Goal: Task Accomplishment & Management: Use online tool/utility

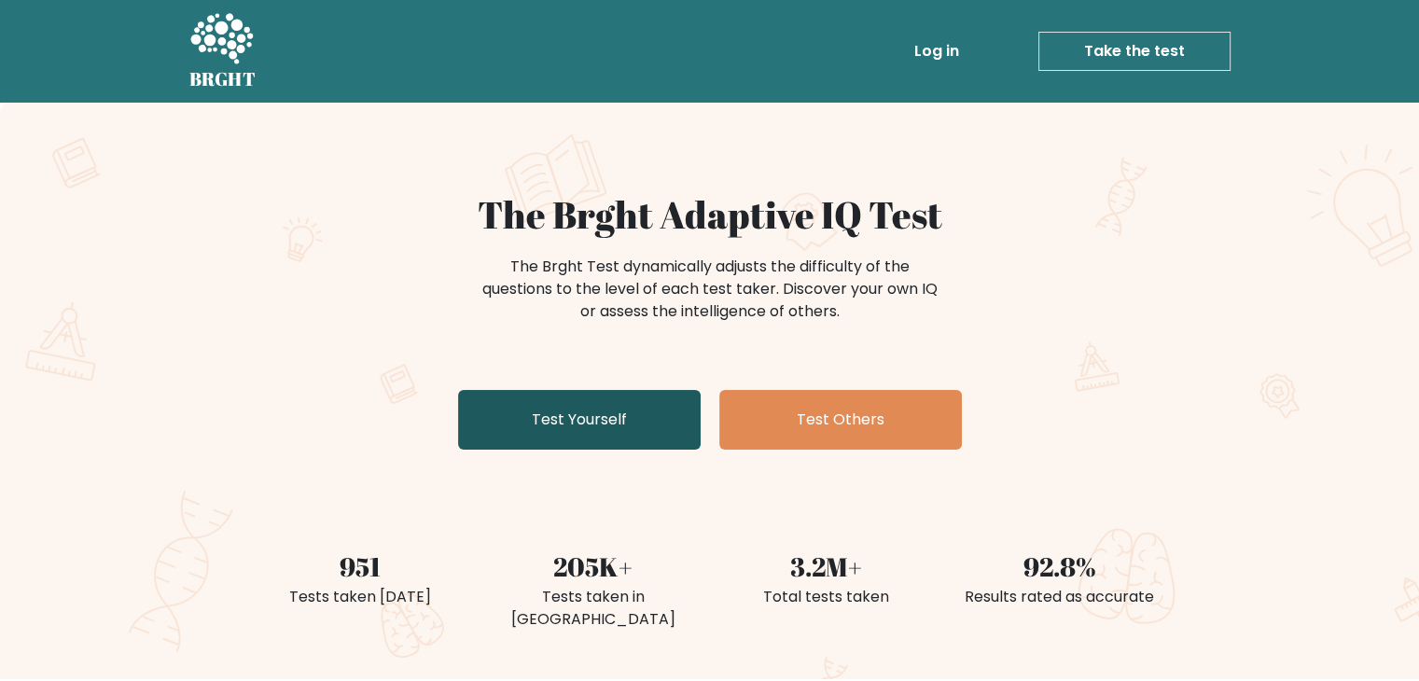
click at [573, 417] on link "Test Yourself" at bounding box center [579, 420] width 243 height 60
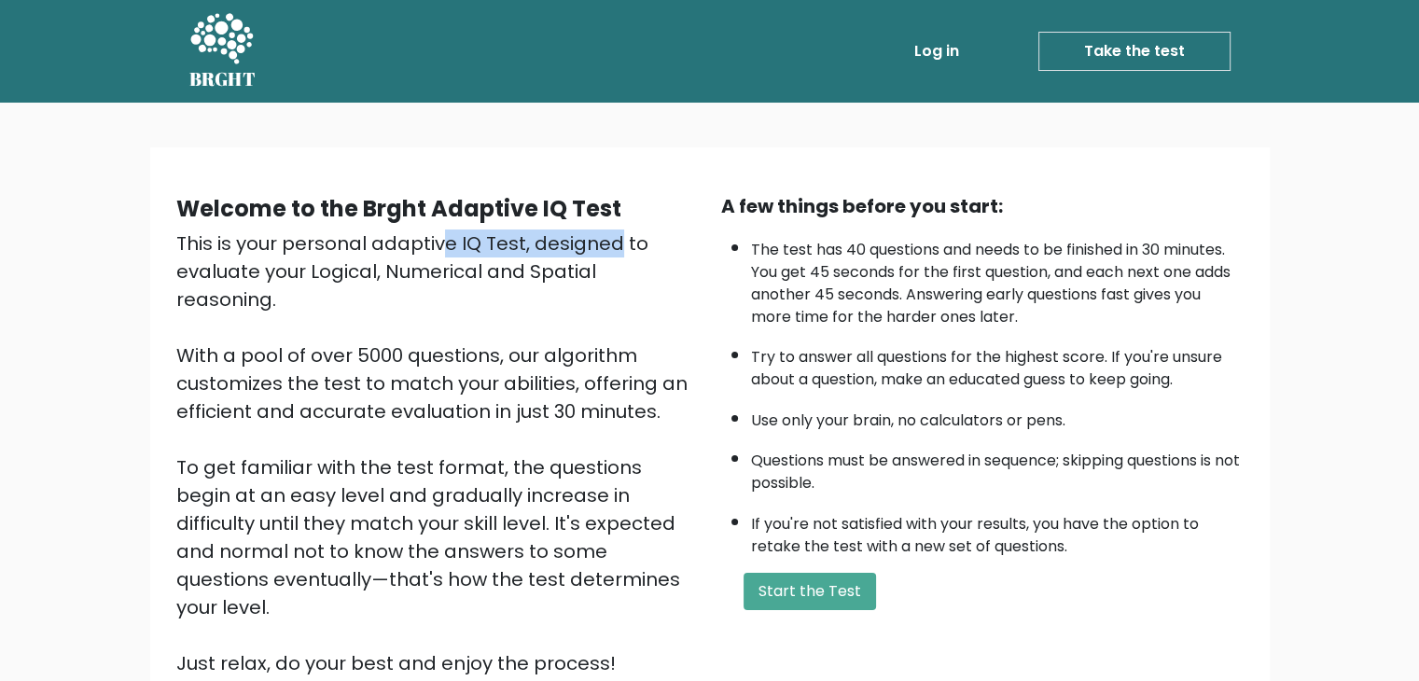
drag, startPoint x: 238, startPoint y: 246, endPoint x: 426, endPoint y: 240, distance: 188.6
click at [426, 240] on div "This is your personal adaptive IQ Test, designed to evaluate your Logical, Nume…" at bounding box center [437, 454] width 523 height 448
click at [586, 250] on div "This is your personal adaptive IQ Test, designed to evaluate your Logical, Nume…" at bounding box center [437, 454] width 523 height 448
drag, startPoint x: 799, startPoint y: 245, endPoint x: 993, endPoint y: 249, distance: 194.1
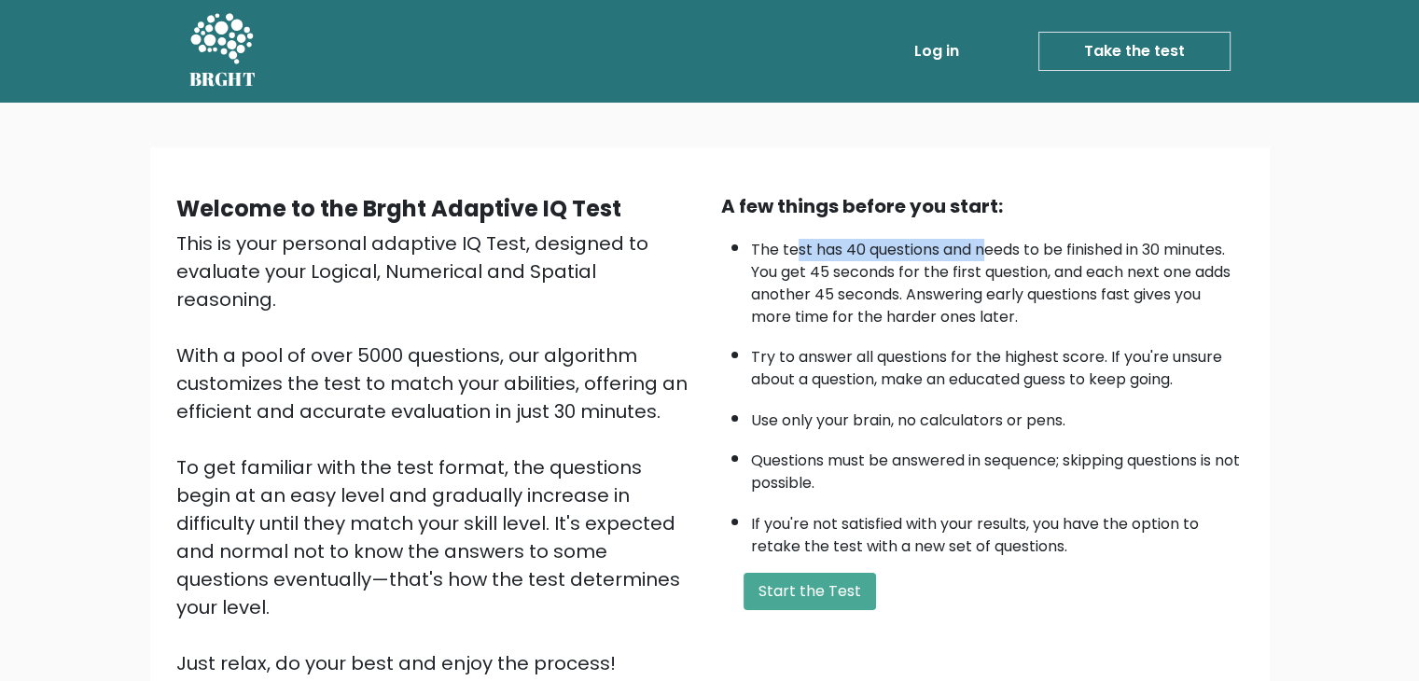
click at [993, 249] on li "The test has 40 questions and needs to be finished in 30 minutes. You get 45 se…" at bounding box center [997, 279] width 493 height 99
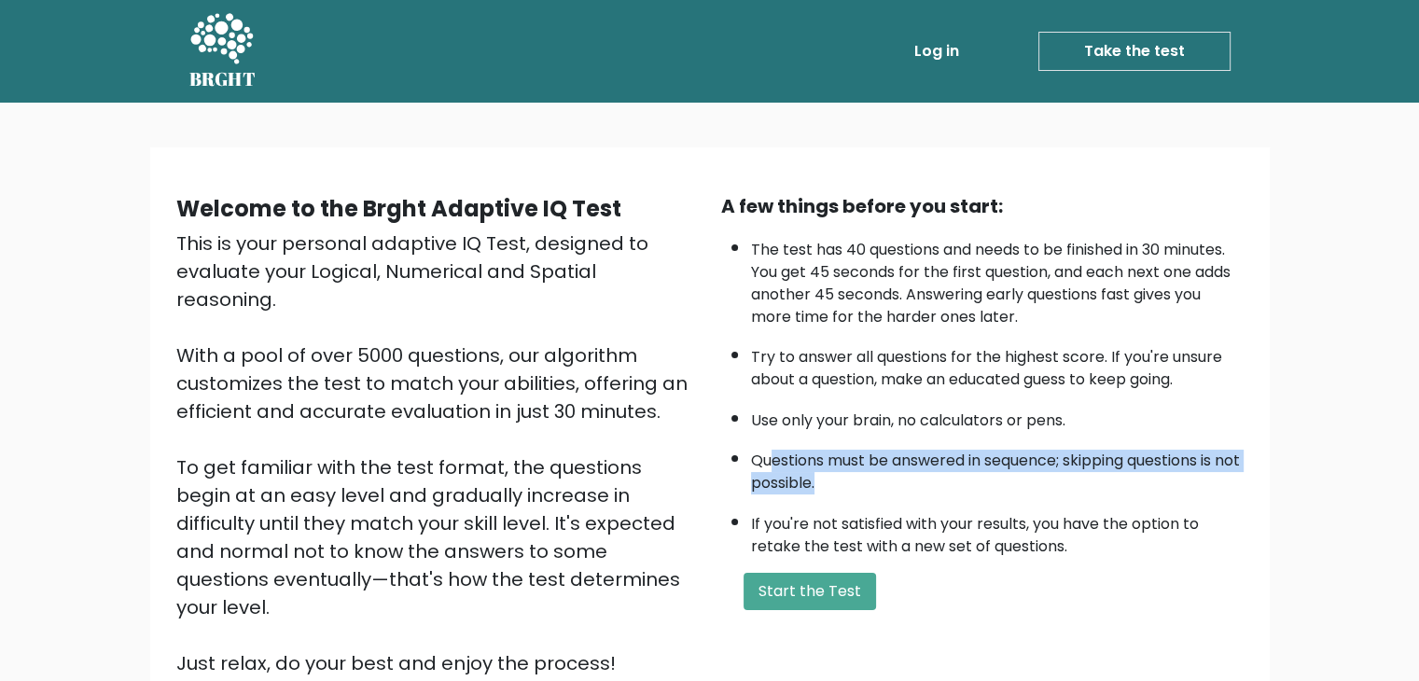
drag, startPoint x: 769, startPoint y: 454, endPoint x: 845, endPoint y: 482, distance: 81.5
click at [845, 482] on li "Questions must be answered in sequence; skipping questions is not possible." at bounding box center [997, 467] width 493 height 54
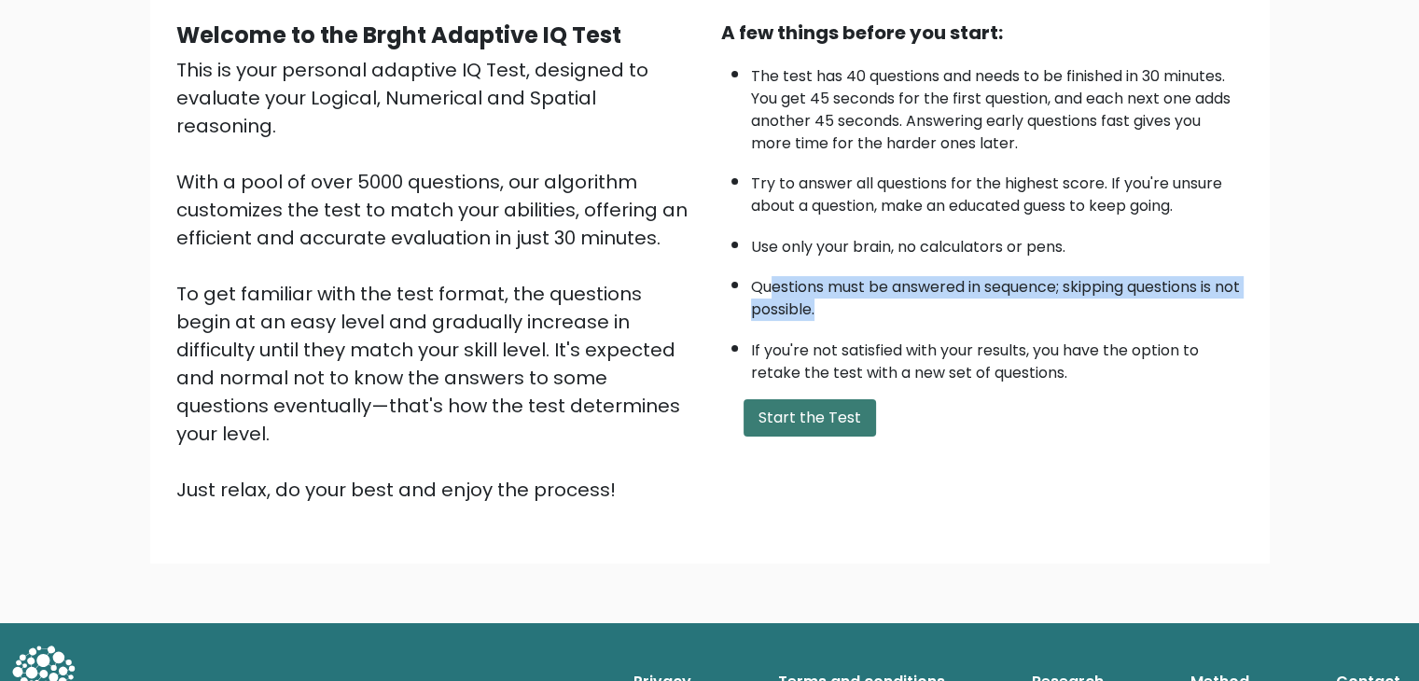
click at [847, 406] on button "Start the Test" at bounding box center [810, 417] width 133 height 37
